Goal: Check status: Check status

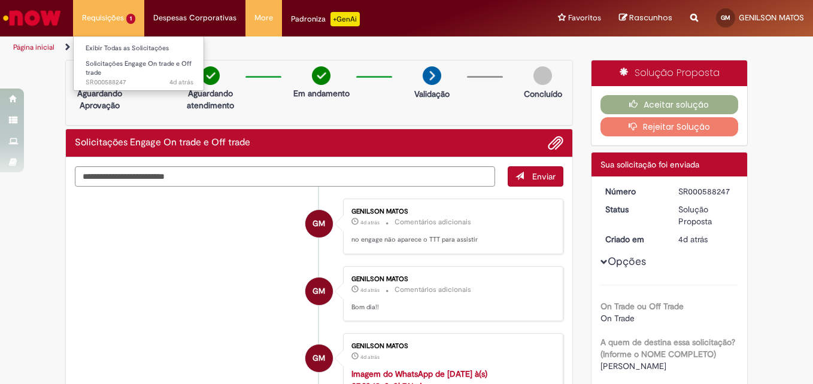
click at [93, 11] on li "Requisições 1 Exibir Todas as Solicitações Solicitações Engage On trade e Off t…" at bounding box center [108, 18] width 71 height 36
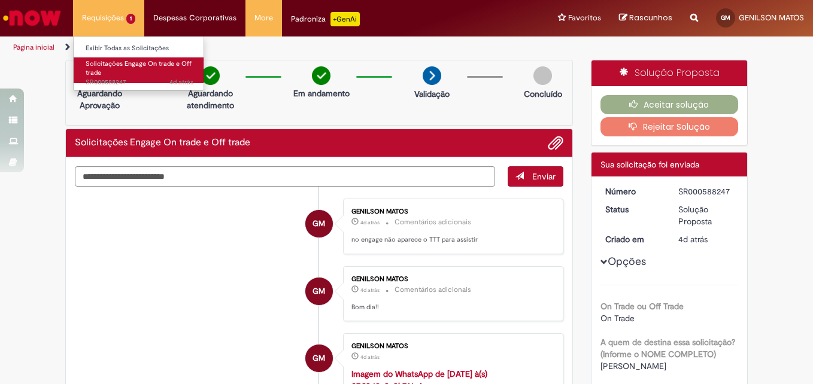
click at [108, 66] on span "Solicitações Engage On trade e Off trade" at bounding box center [139, 68] width 106 height 19
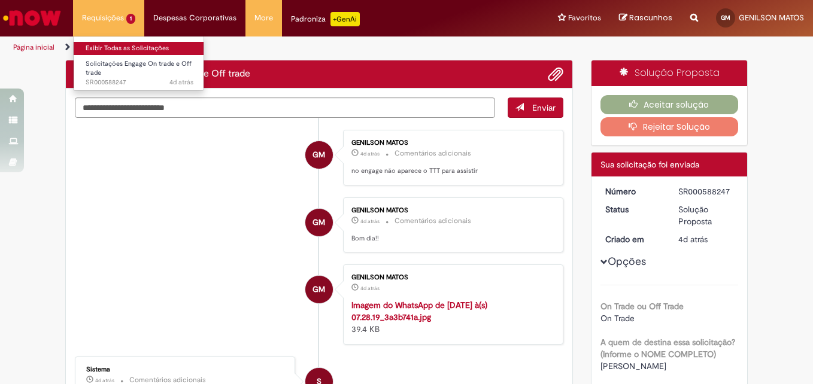
click at [113, 49] on link "Exibir Todas as Solicitações" at bounding box center [140, 48] width 132 height 13
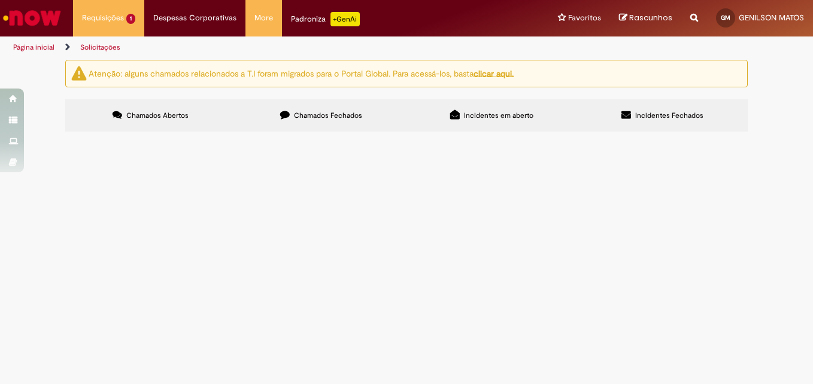
click at [109, 43] on link "Solicitações" at bounding box center [100, 47] width 40 height 10
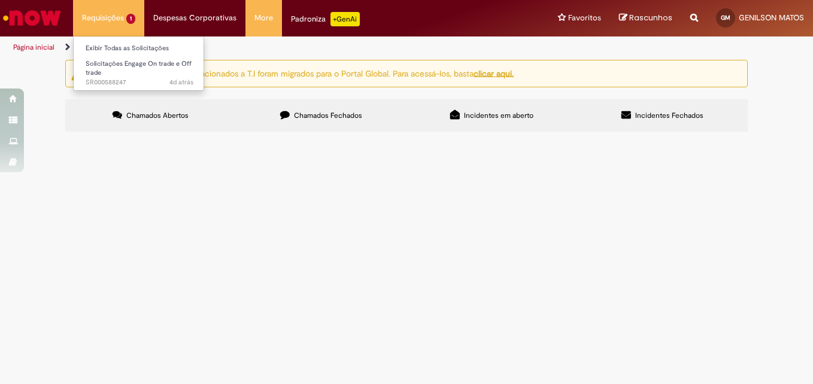
click at [116, 13] on li "Requisições 1 Exibir Todas as Solicitações Solicitações Engage On trade e Off t…" at bounding box center [108, 18] width 71 height 36
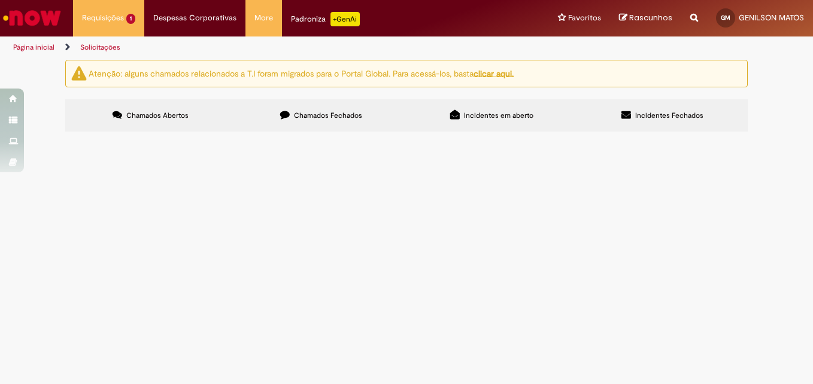
click at [123, 91] on div "Atenção: alguns chamados relacionados a T.I foram migrados para o Portal Global…" at bounding box center [406, 97] width 700 height 75
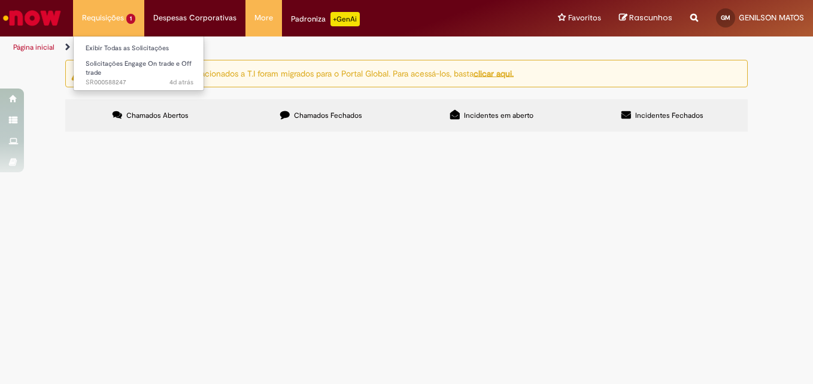
click at [109, 30] on li "Requisições 1 Exibir Todas as Solicitações Solicitações Engage On trade e Off t…" at bounding box center [108, 18] width 71 height 36
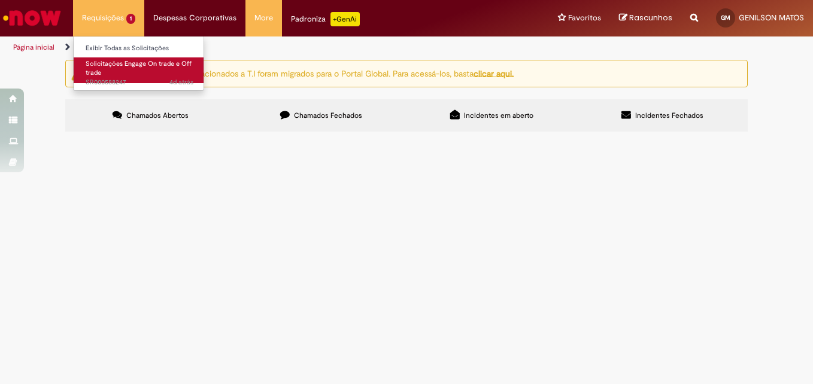
click at [111, 68] on link "Solicitações Engage On trade e Off trade 4d atrás 4 dias atrás SR000588247" at bounding box center [140, 70] width 132 height 26
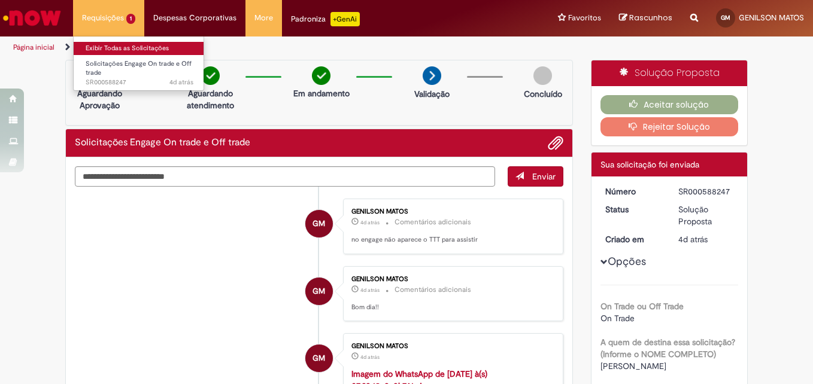
click at [119, 44] on link "Exibir Todas as Solicitações" at bounding box center [140, 48] width 132 height 13
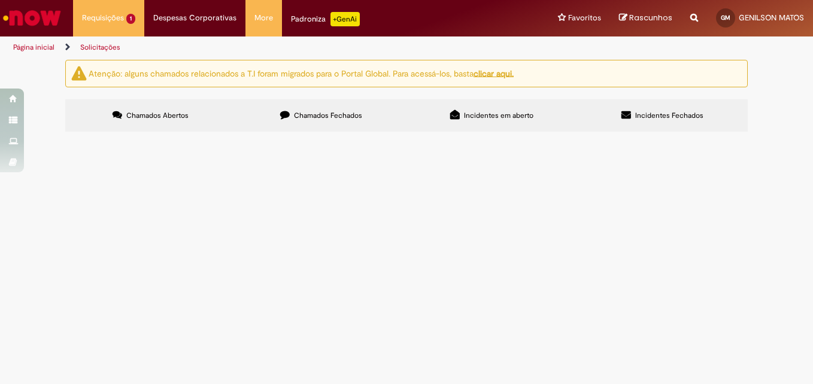
click at [272, 114] on label "Chamados Fechados" at bounding box center [321, 115] width 171 height 32
click at [139, 93] on div "Atenção: alguns chamados relacionados a T.I foram migrados para o Portal Global…" at bounding box center [406, 97] width 700 height 75
click at [141, 111] on span "Chamados Abertos" at bounding box center [157, 116] width 62 height 10
click at [0, 0] on button at bounding box center [0, 0] width 0 height 0
